Goal: Task Accomplishment & Management: Manage account settings

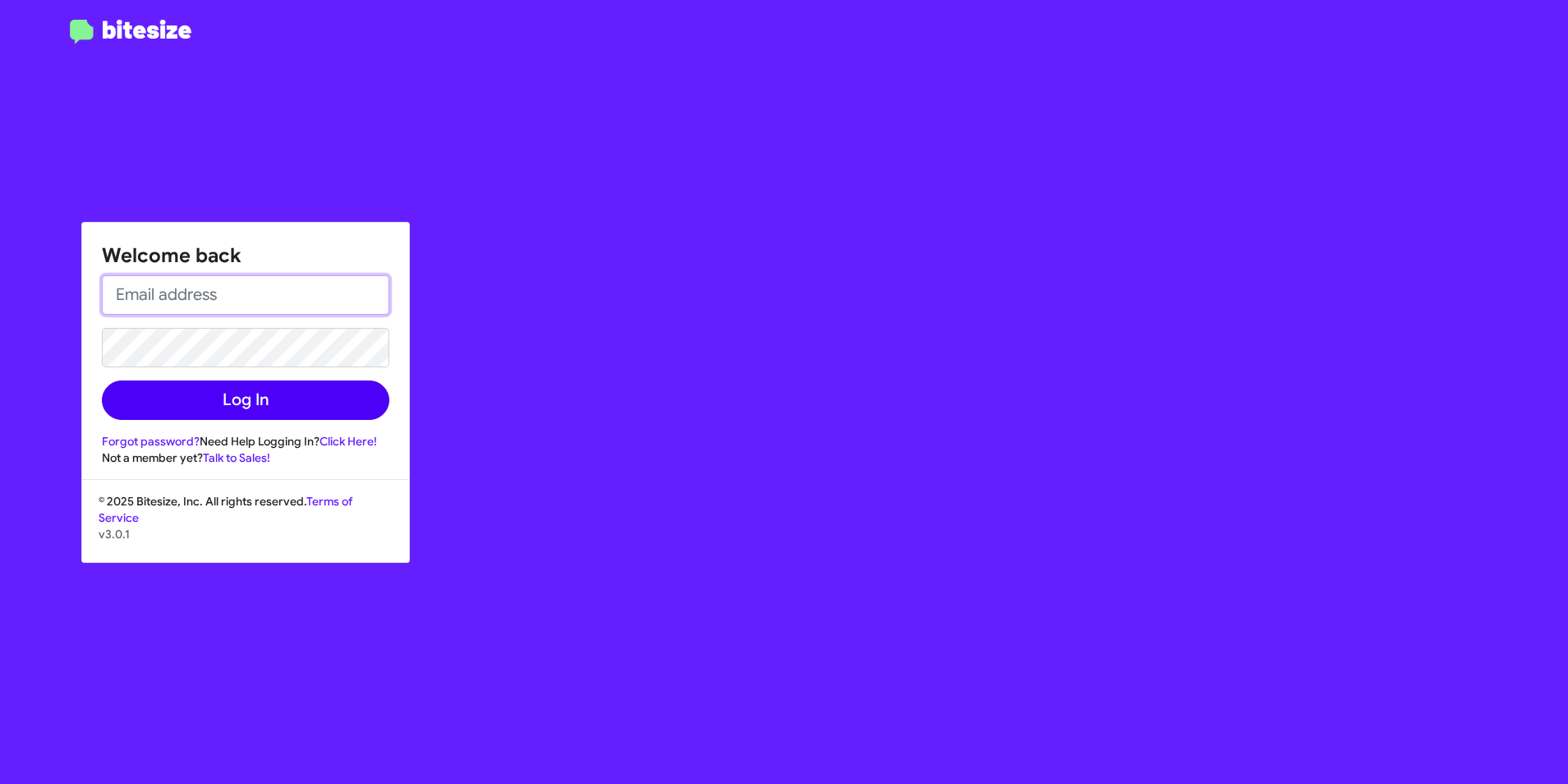
type input "[EMAIL_ADDRESS][DOMAIN_NAME]"
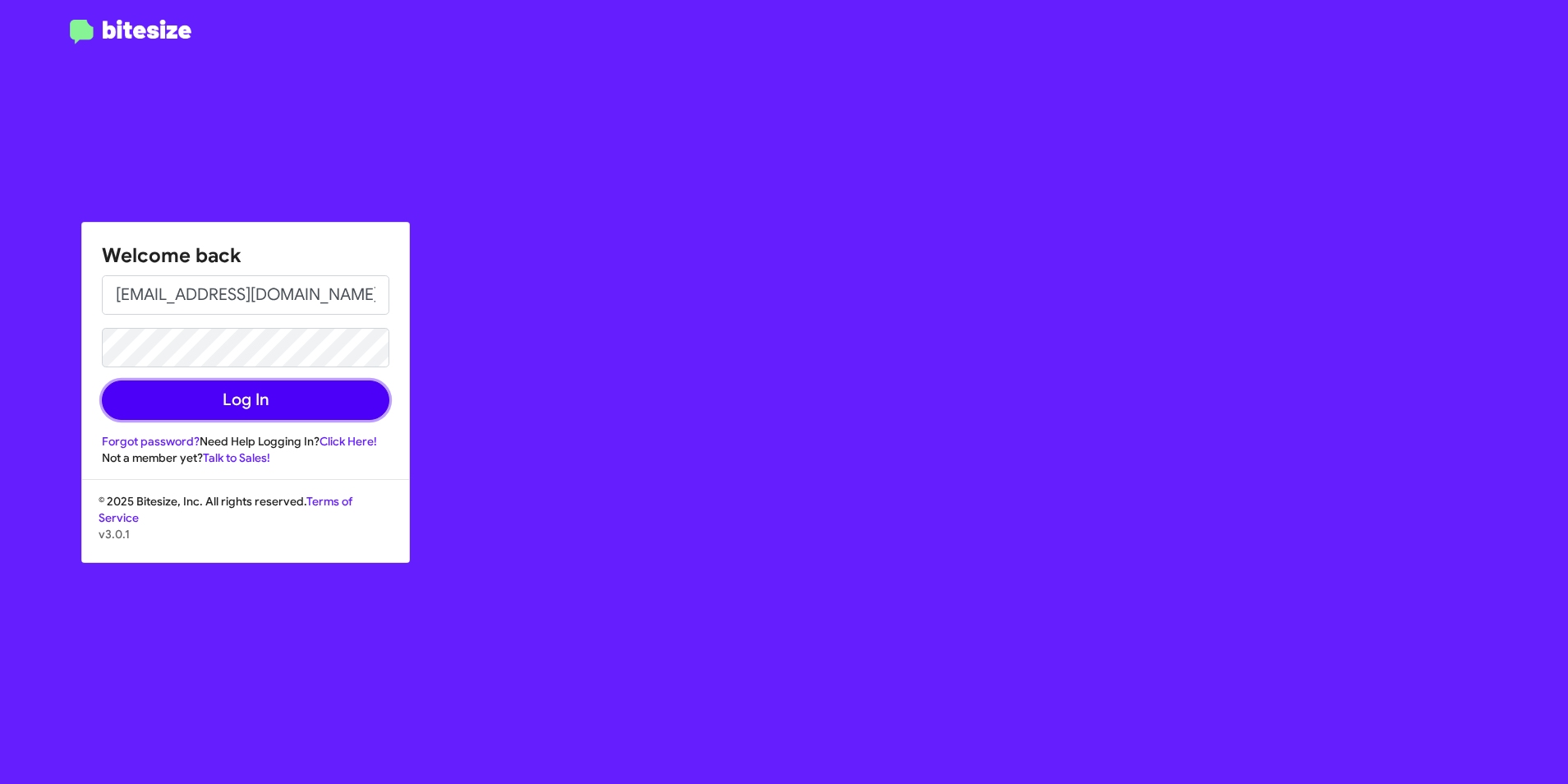
click at [320, 404] on button "Log In" at bounding box center [245, 400] width 287 height 39
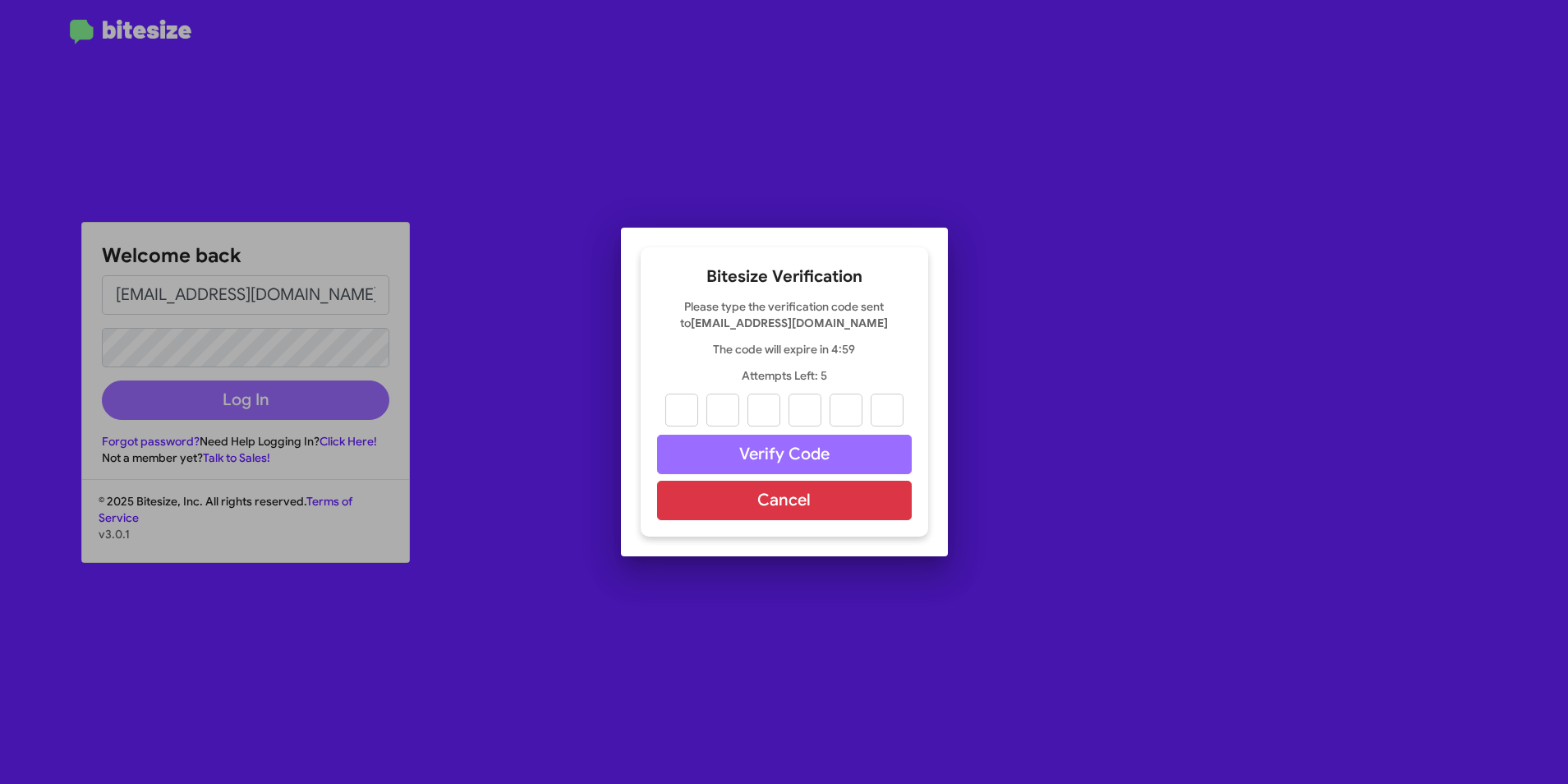
click at [702, 403] on div at bounding box center [784, 409] width 254 height 33
click at [691, 407] on input "text" at bounding box center [681, 409] width 33 height 33
paste input "0"
type input "6"
type input "9"
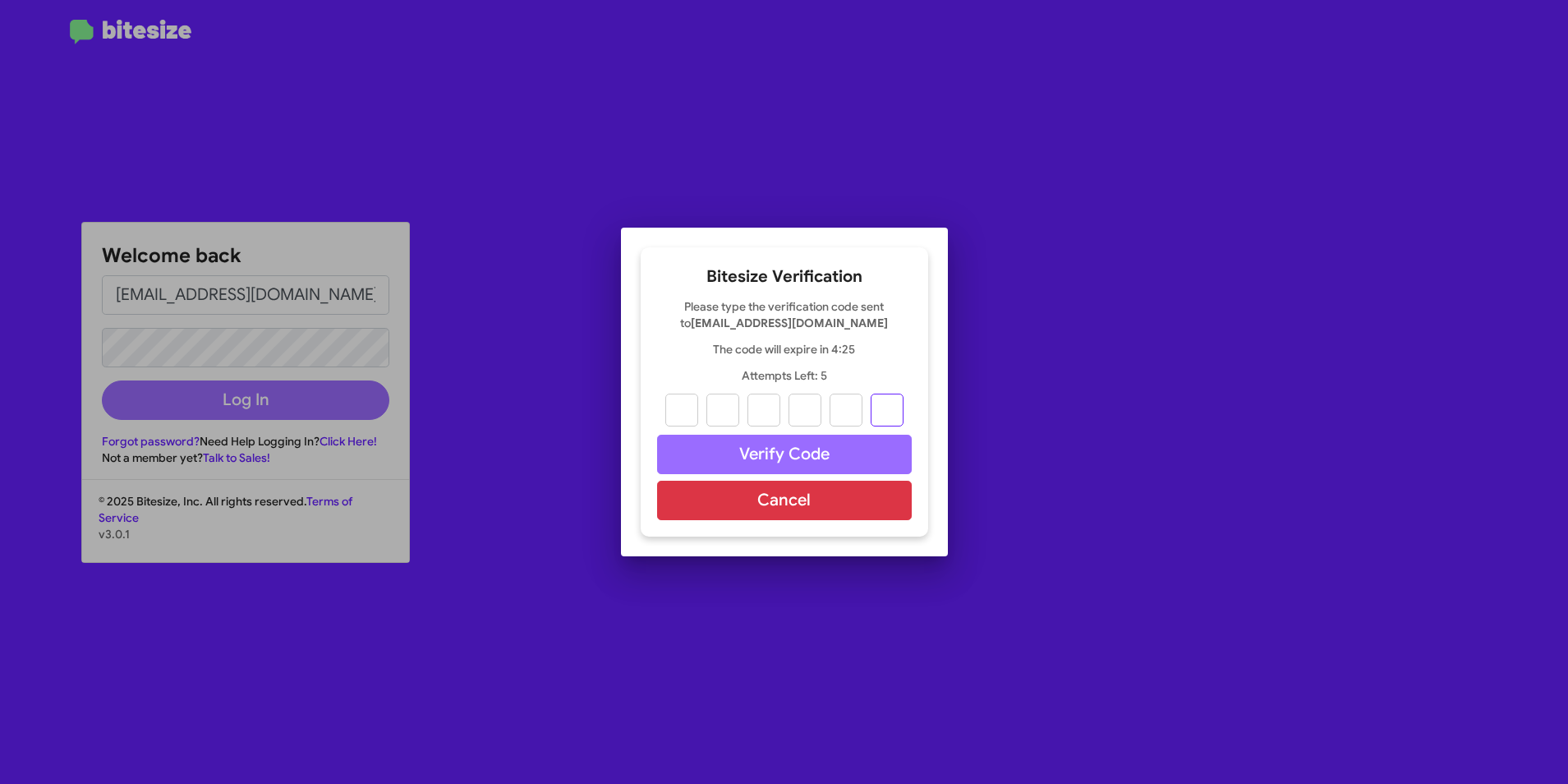
type input "5"
type input "8"
type input "0"
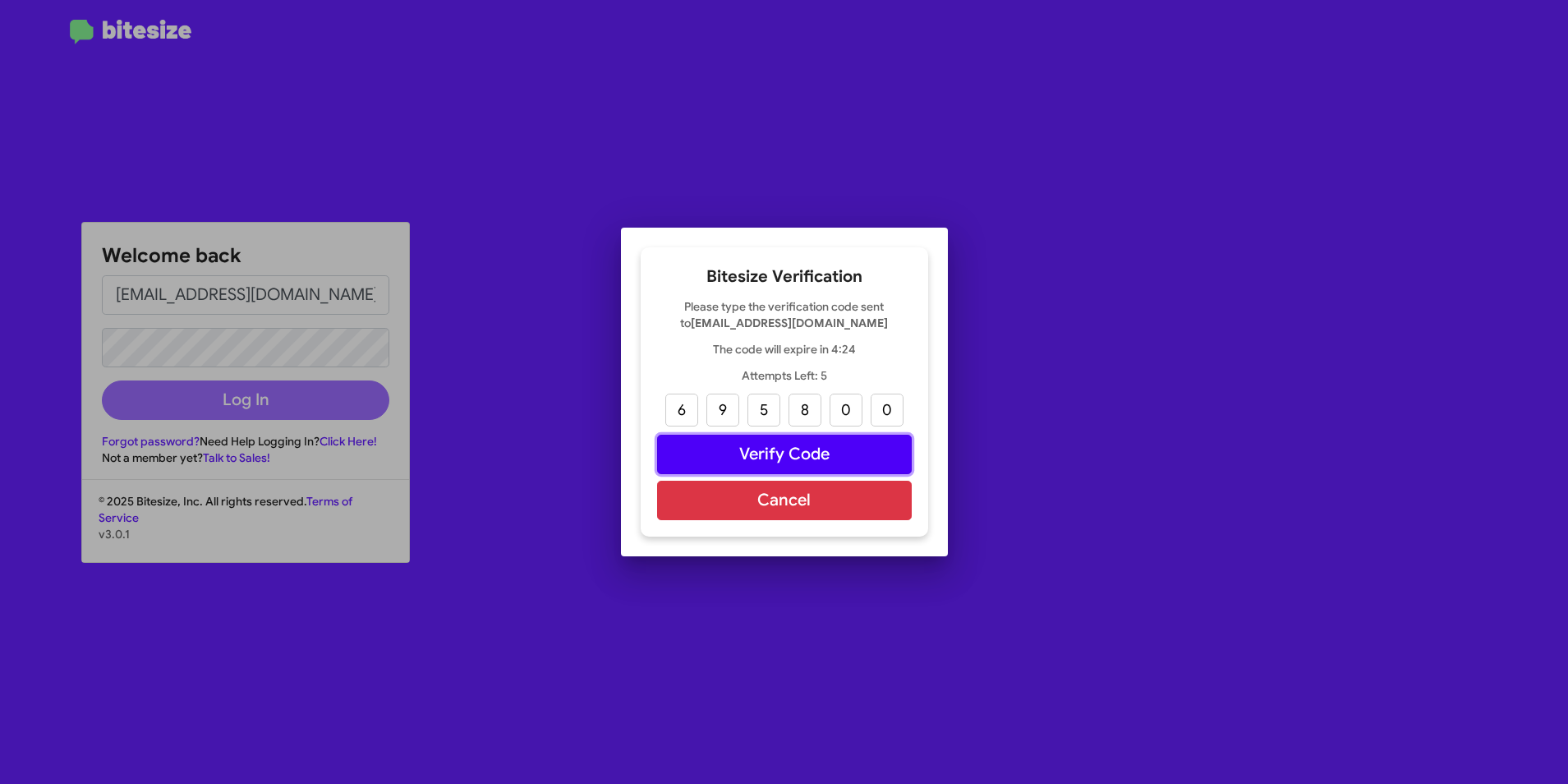
click at [773, 454] on button "Verify Code" at bounding box center [784, 454] width 254 height 39
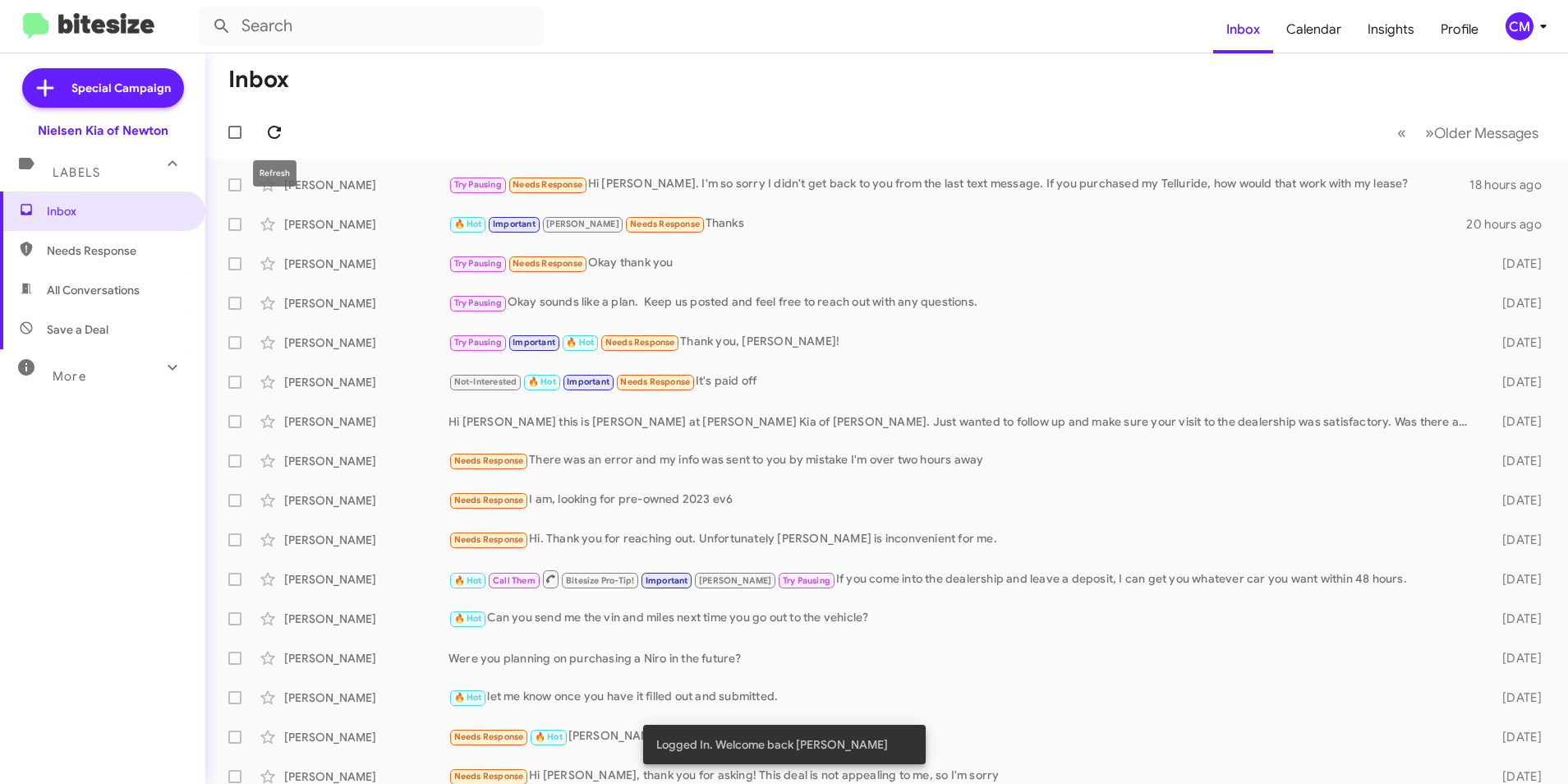
click at [268, 126] on icon at bounding box center [274, 131] width 20 height 20
